Goal: Task Accomplishment & Management: Manage account settings

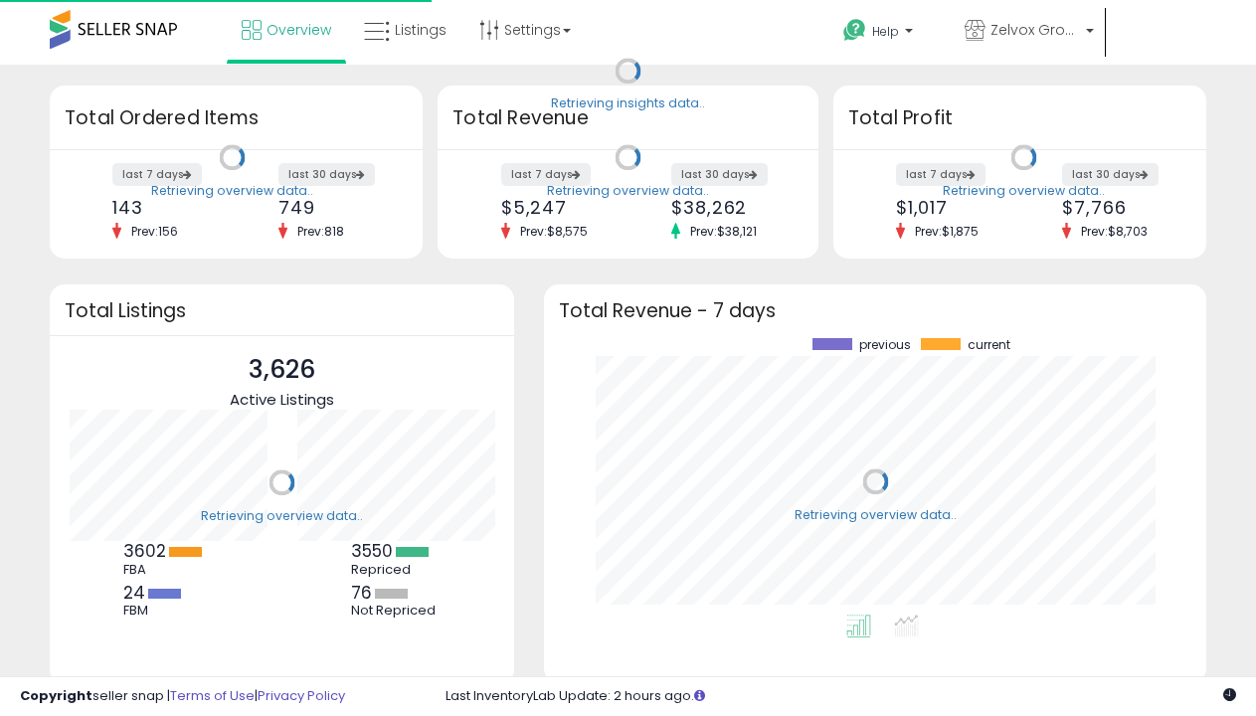
scroll to position [276, 622]
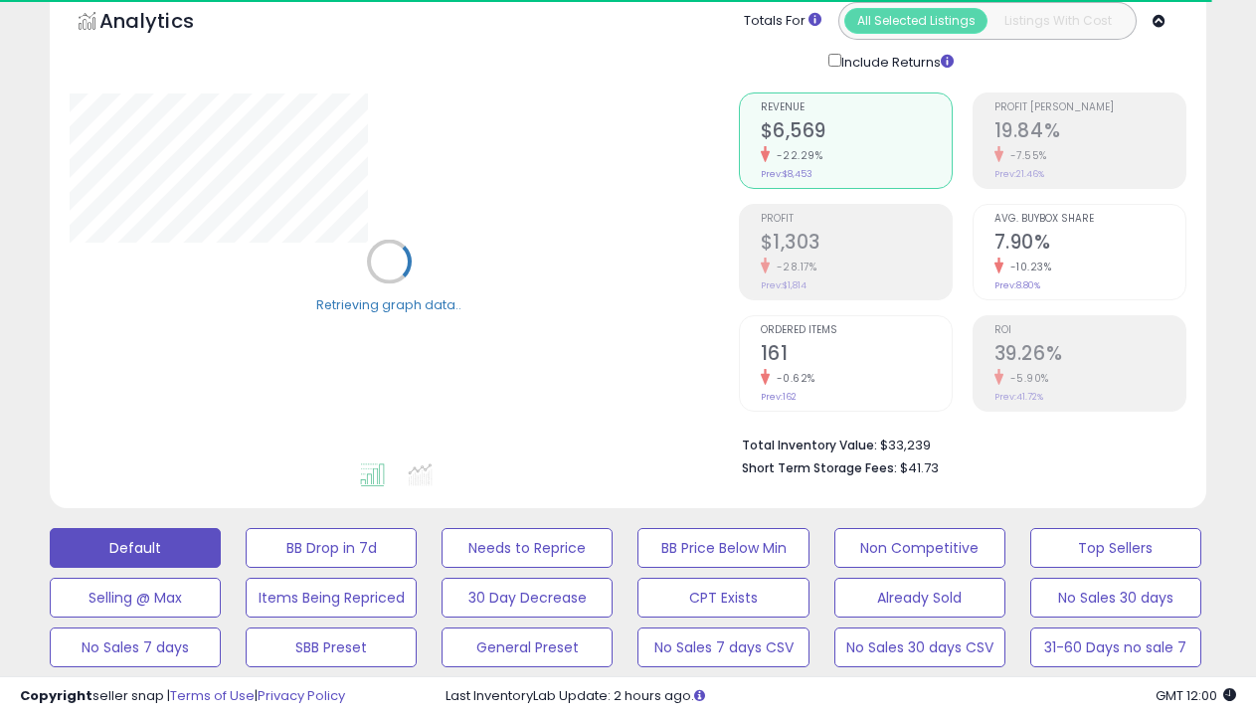
click at [331, 528] on button "BB is Suppressed" at bounding box center [331, 548] width 171 height 40
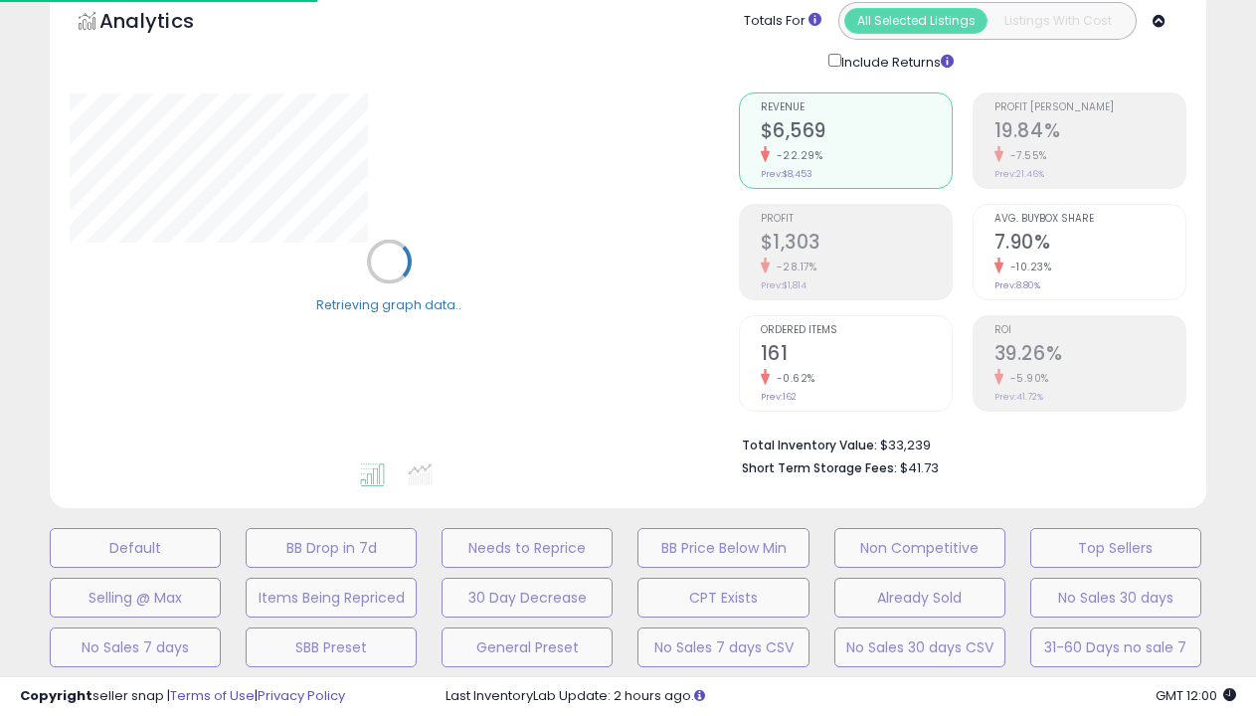
scroll to position [436, 0]
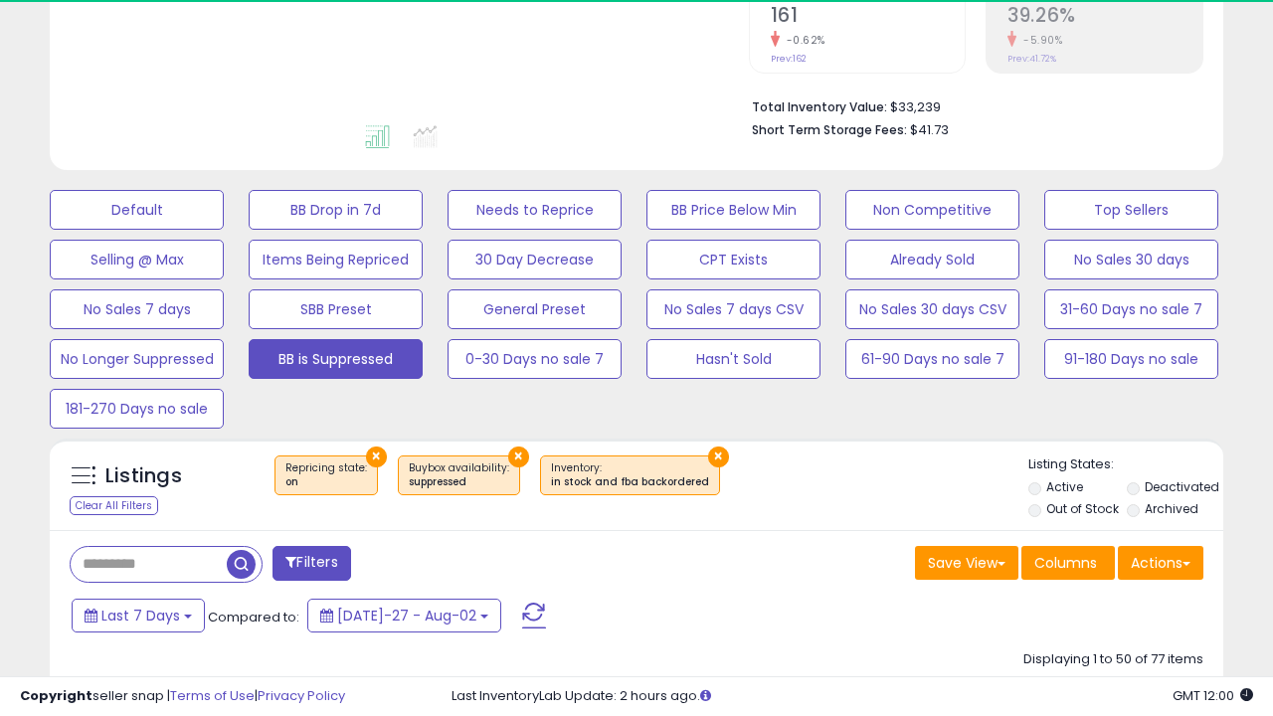
select select "**"
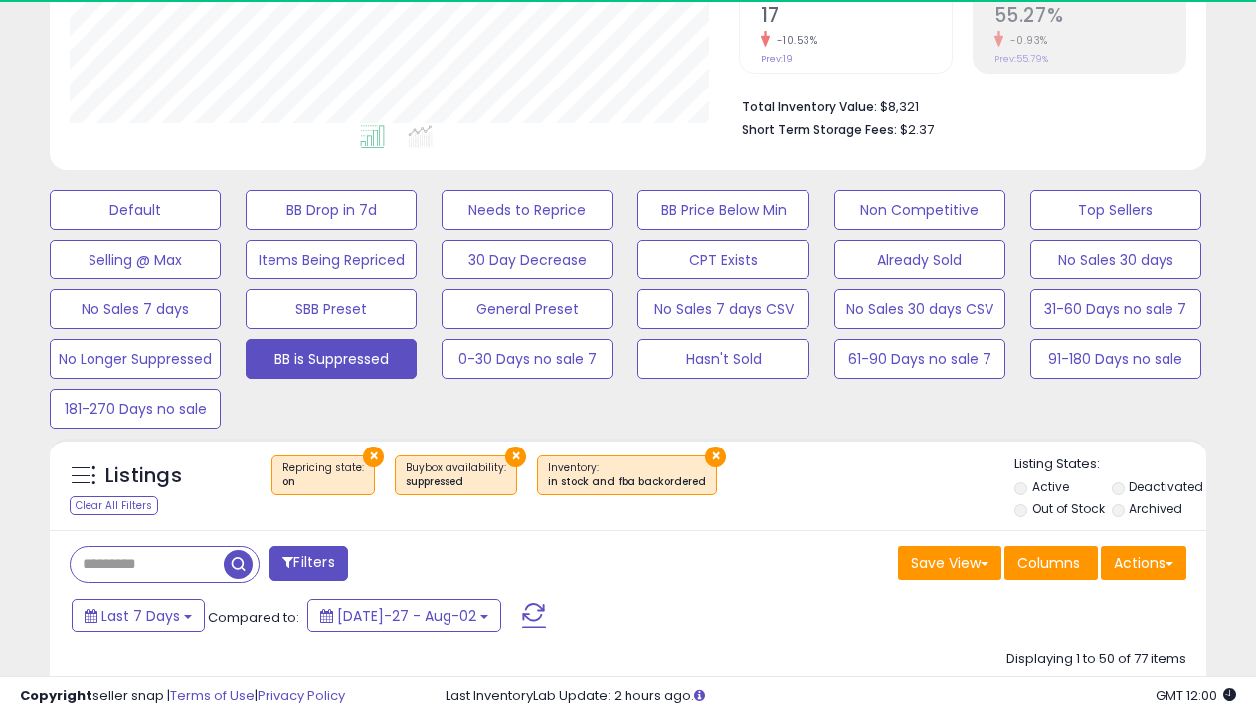
scroll to position [408, 668]
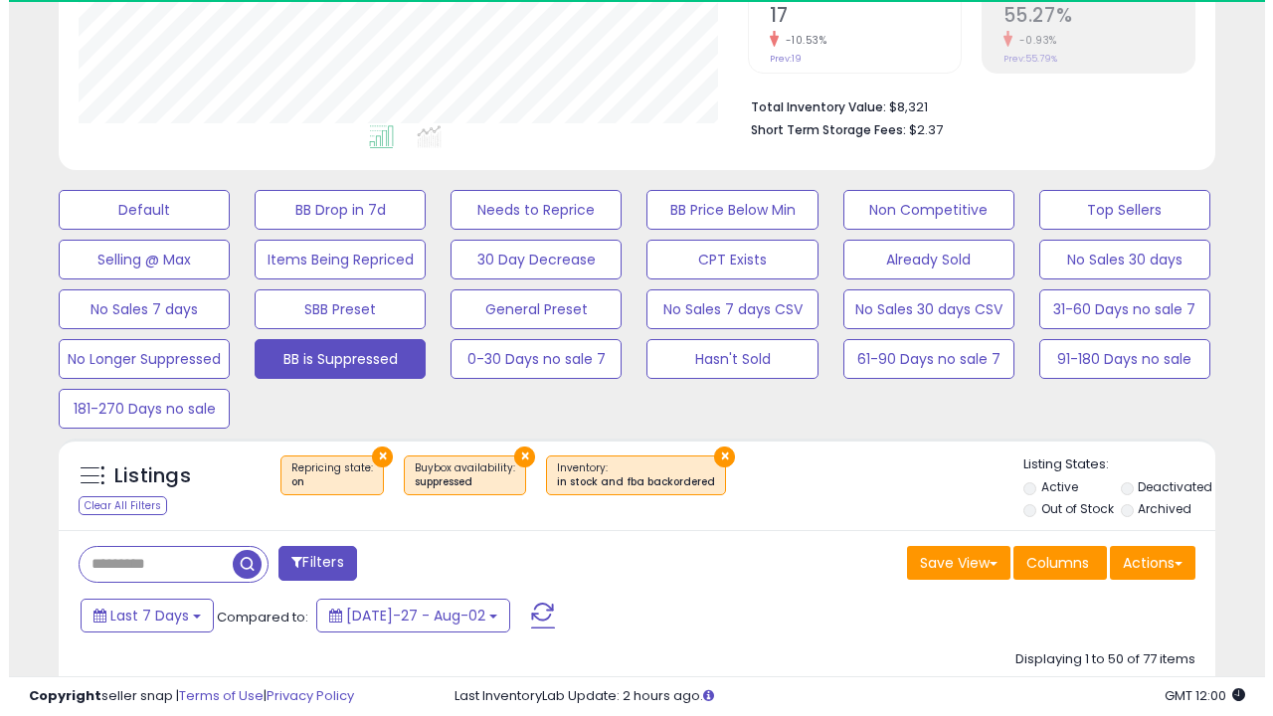
scroll to position [668, 0]
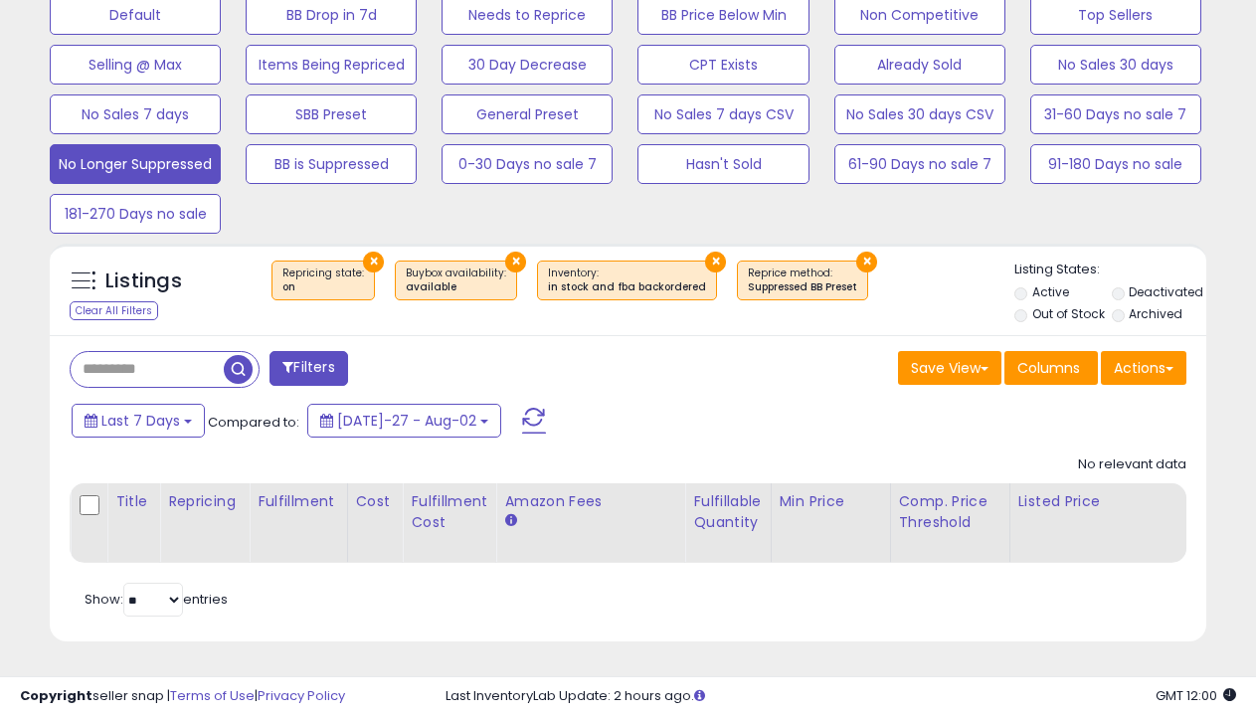
scroll to position [408, 668]
click at [221, 20] on button "Non Competitive" at bounding box center [135, 15] width 171 height 40
